Goal: Information Seeking & Learning: Learn about a topic

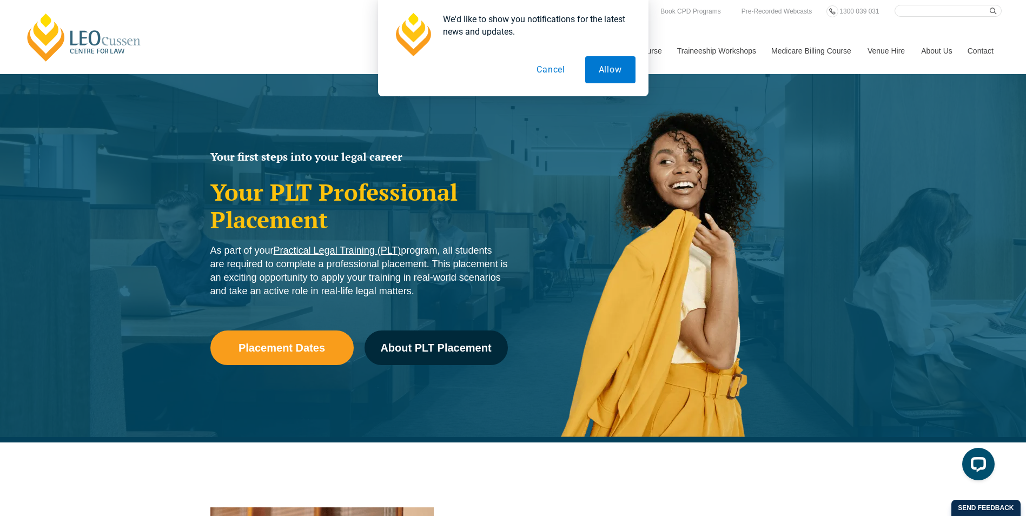
click at [549, 72] on button "Cancel" at bounding box center [551, 69] width 56 height 27
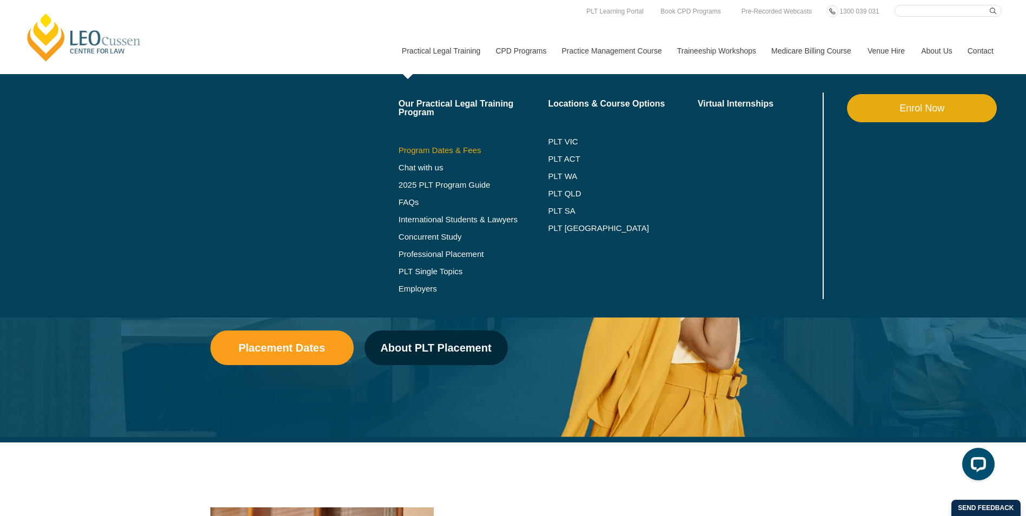
click at [453, 151] on link "Program Dates & Fees" at bounding box center [473, 150] width 150 height 9
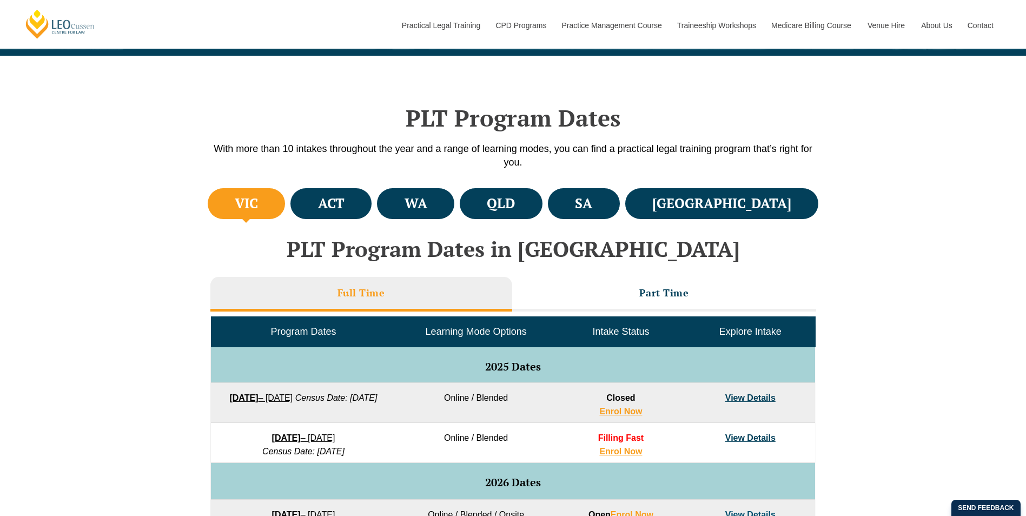
scroll to position [270, 0]
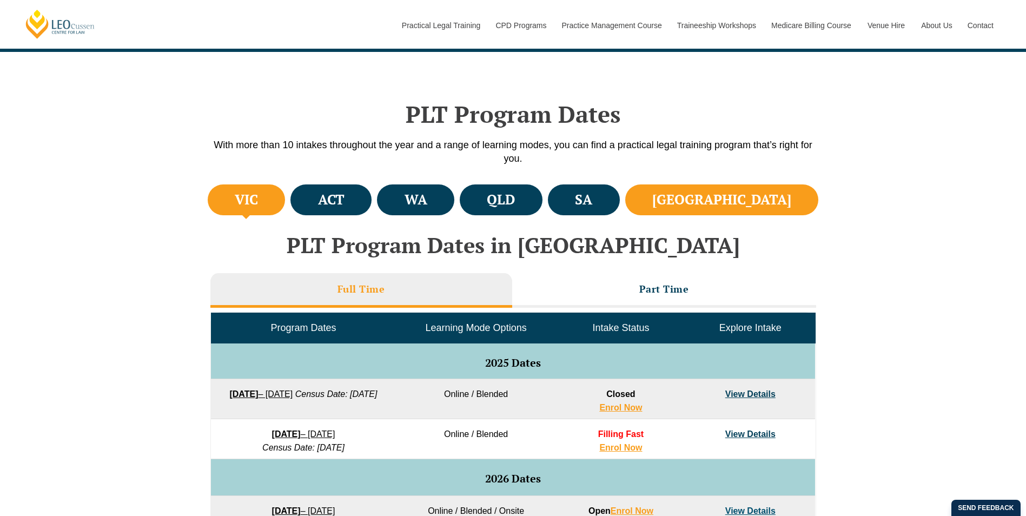
click at [786, 195] on li "[GEOGRAPHIC_DATA]" at bounding box center [722, 199] width 194 height 31
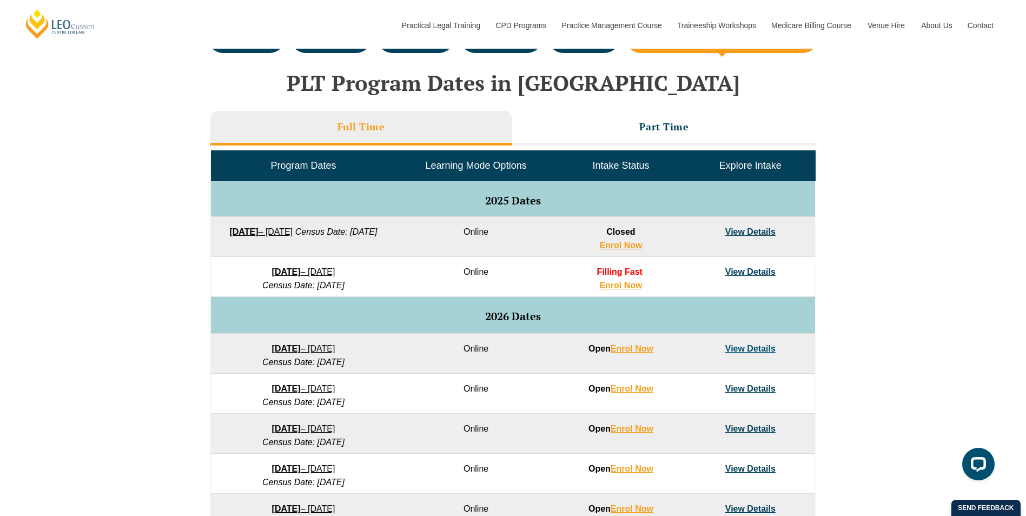
scroll to position [487, 0]
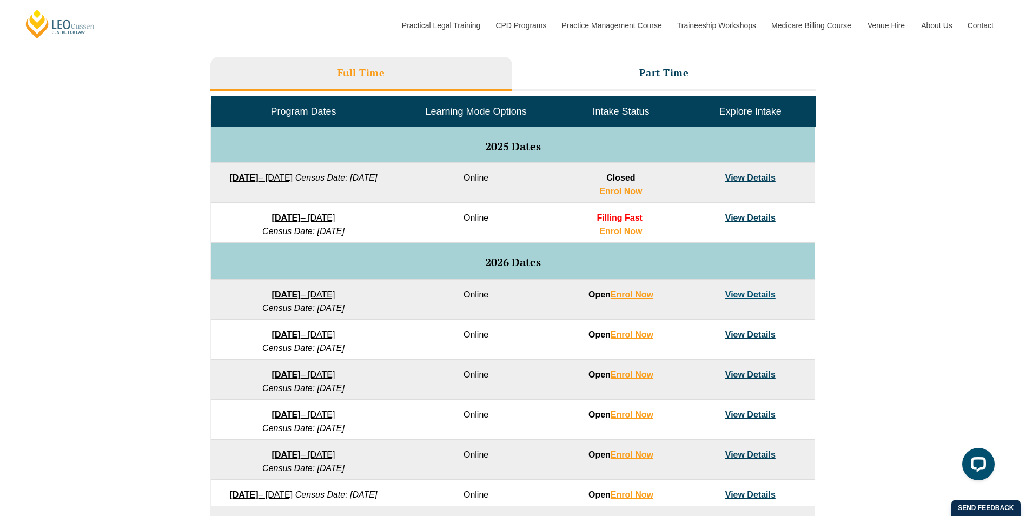
click at [772, 220] on link "View Details" at bounding box center [750, 217] width 50 height 9
